Goal: Book appointment/travel/reservation

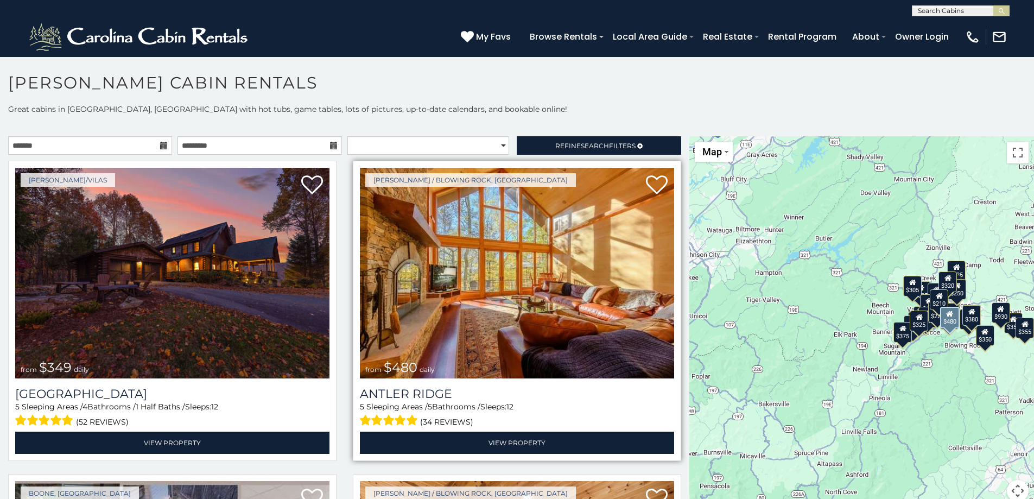
click at [463, 275] on img at bounding box center [517, 273] width 314 height 211
click at [481, 271] on img at bounding box center [517, 273] width 314 height 211
click at [532, 222] on img at bounding box center [517, 273] width 314 height 211
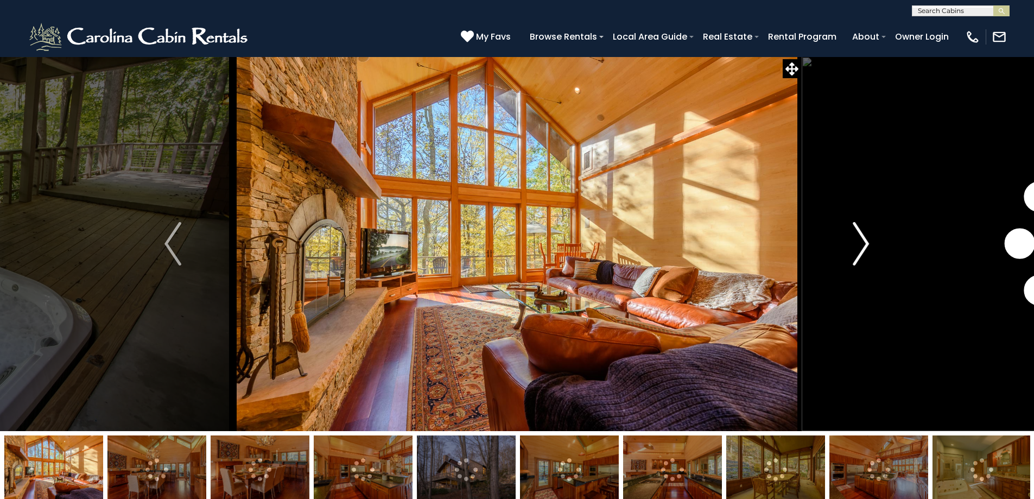
click at [860, 235] on img "Next" at bounding box center [860, 243] width 16 height 43
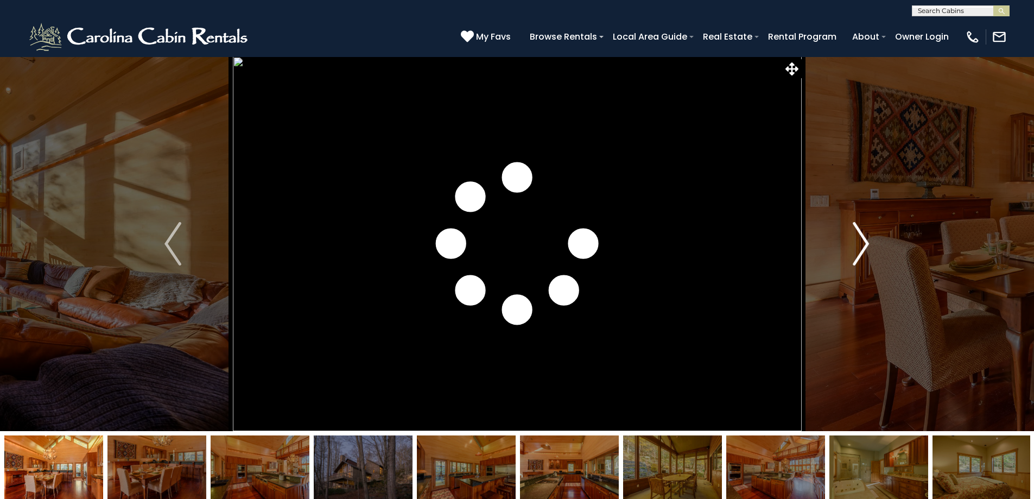
click at [858, 235] on img "Next" at bounding box center [860, 243] width 16 height 43
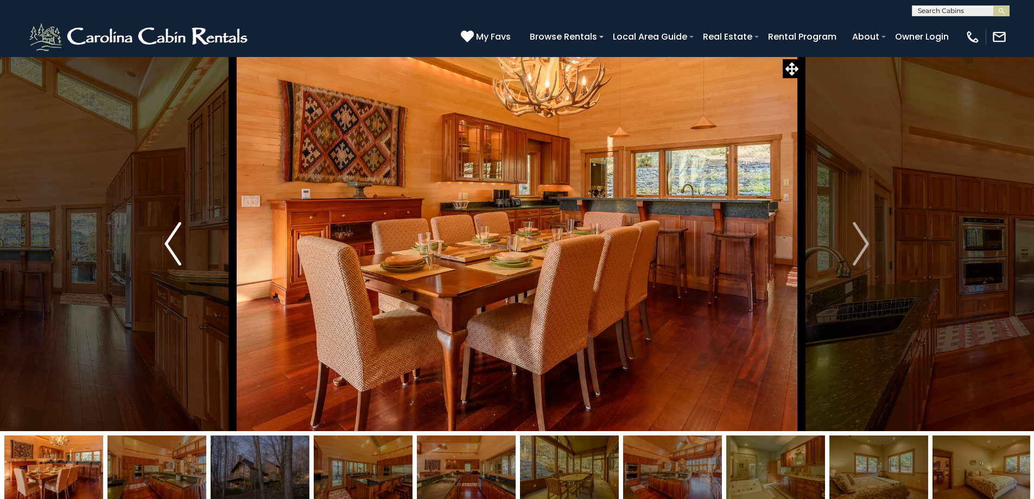
click at [167, 239] on img "Previous" at bounding box center [172, 243] width 16 height 43
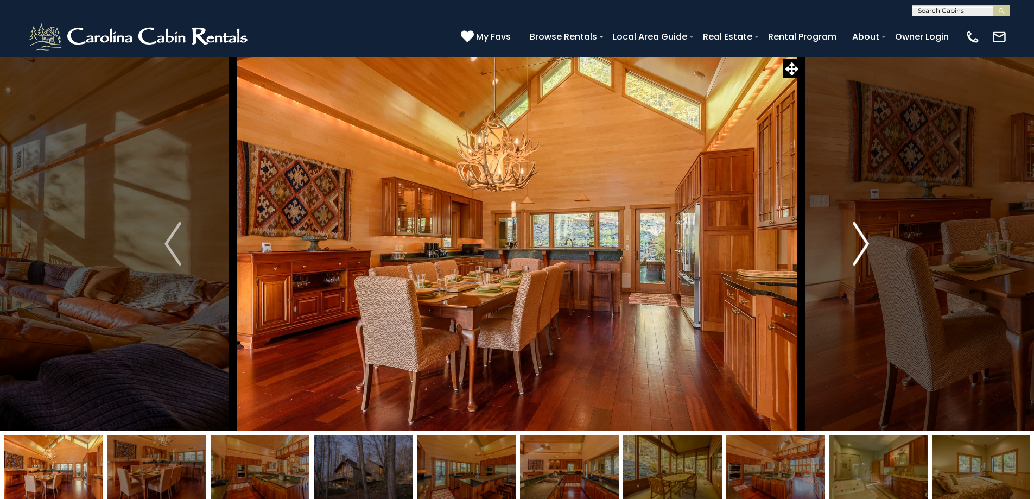
click at [864, 238] on img "Next" at bounding box center [860, 243] width 16 height 43
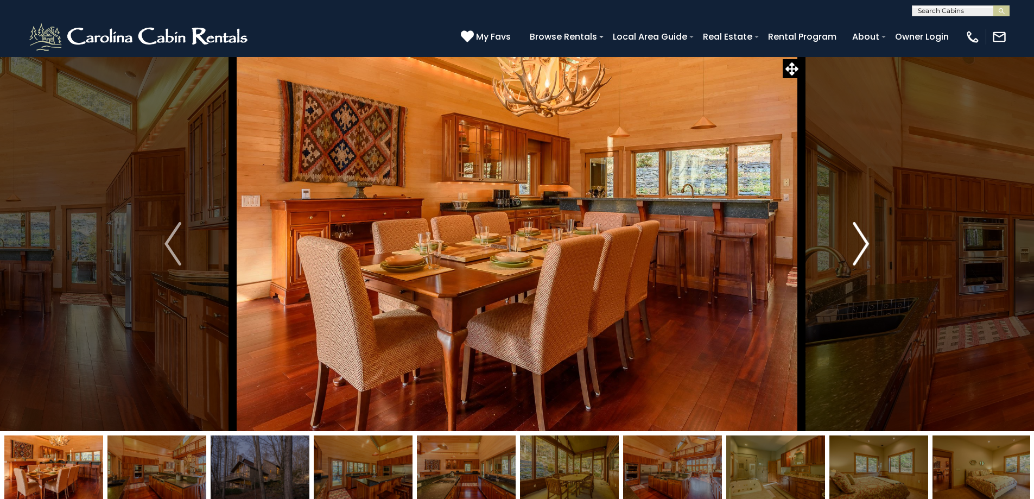
click at [864, 238] on img "Next" at bounding box center [860, 243] width 16 height 43
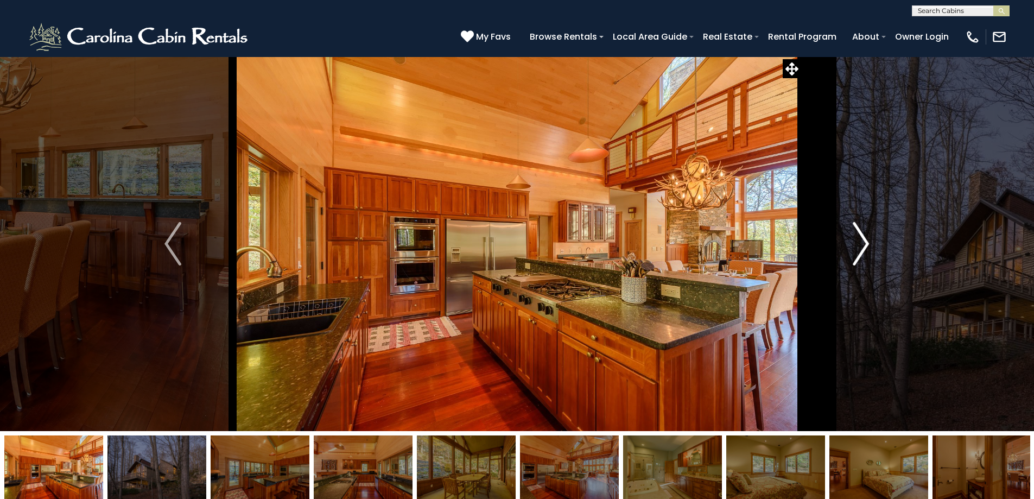
click at [865, 237] on img "Next" at bounding box center [860, 243] width 16 height 43
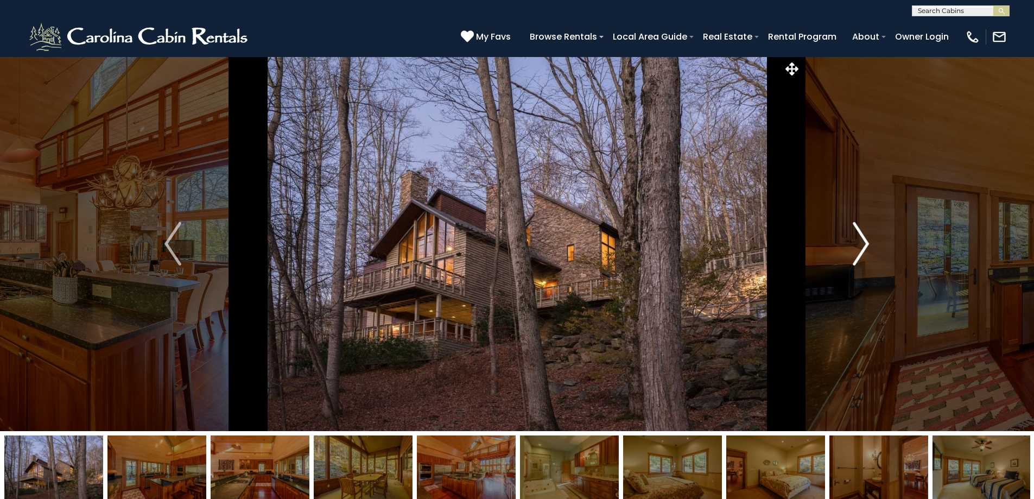
click at [867, 237] on img "Next" at bounding box center [860, 243] width 16 height 43
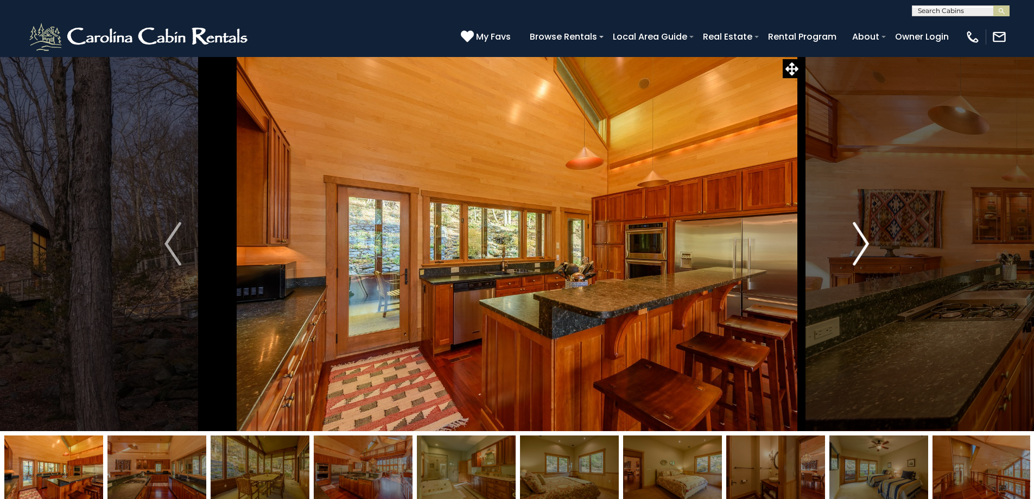
click at [867, 238] on img "Next" at bounding box center [860, 243] width 16 height 43
